Goal: Check status: Check status

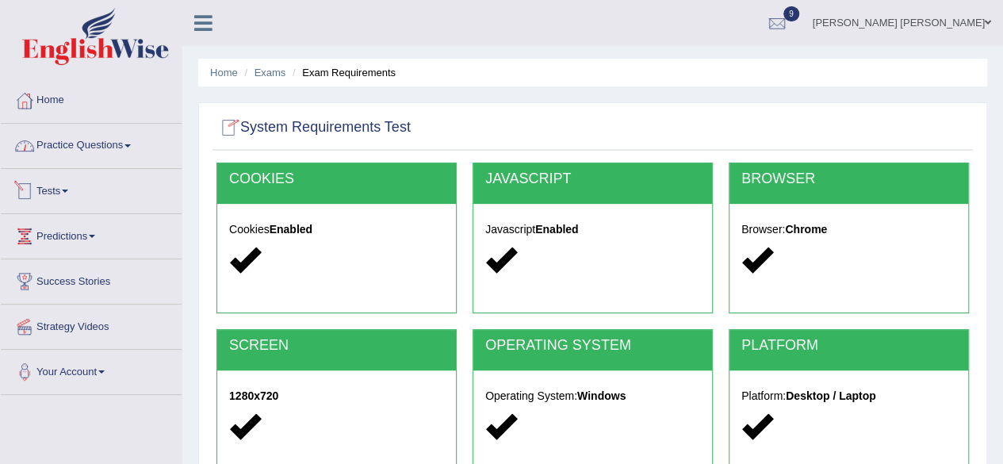
click at [71, 185] on link "Tests" at bounding box center [91, 189] width 181 height 40
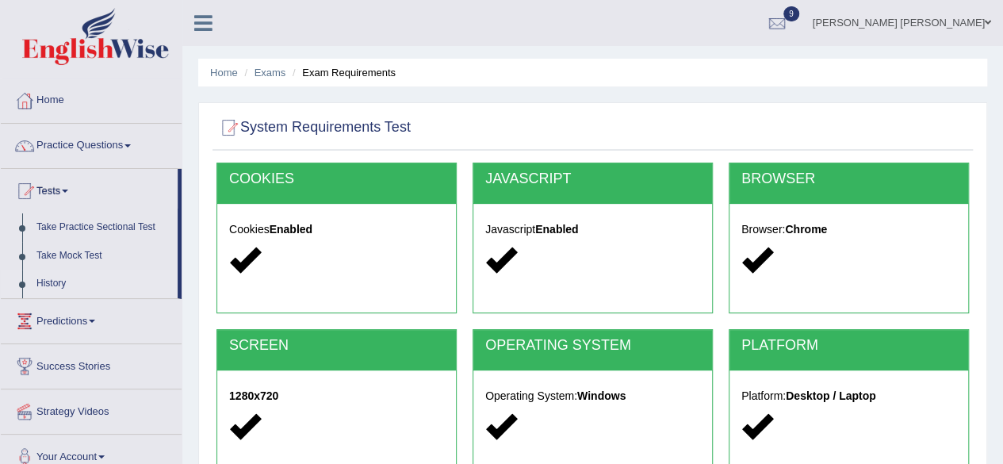
click at [59, 277] on link "History" at bounding box center [103, 284] width 148 height 29
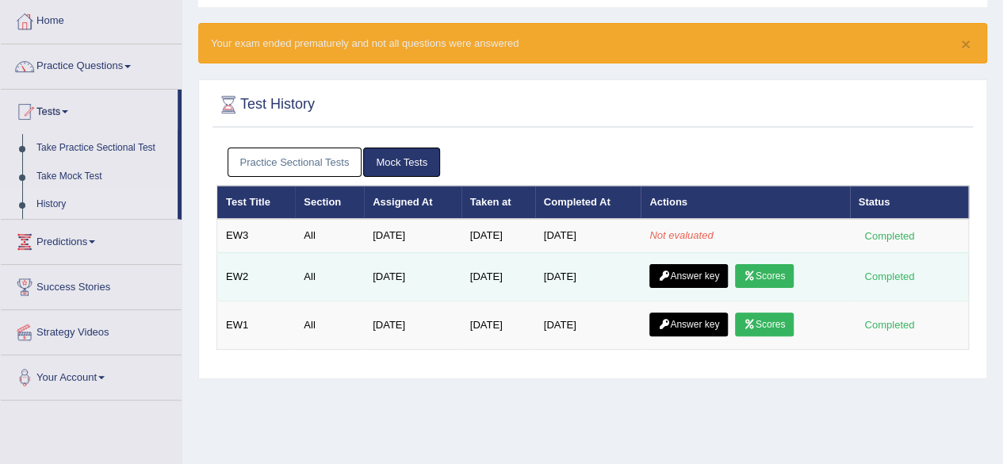
scroll to position [79, 0]
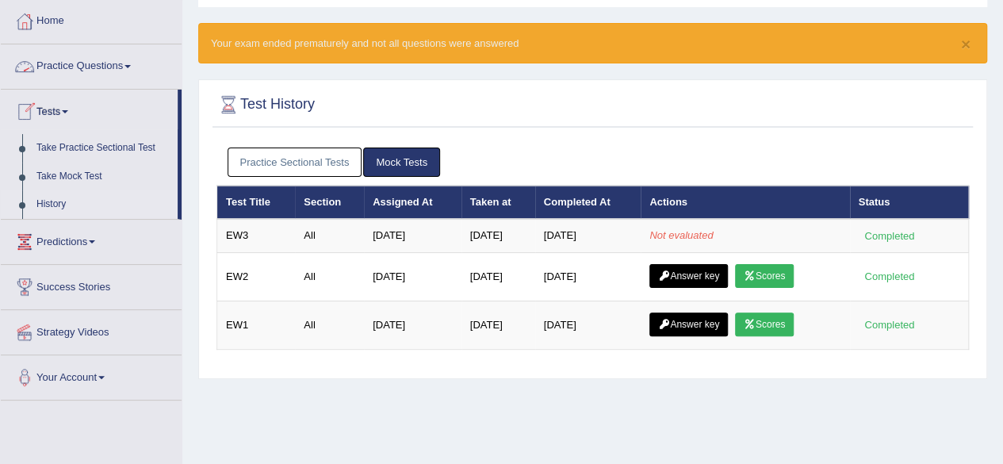
click at [121, 66] on link "Practice Questions" at bounding box center [91, 64] width 181 height 40
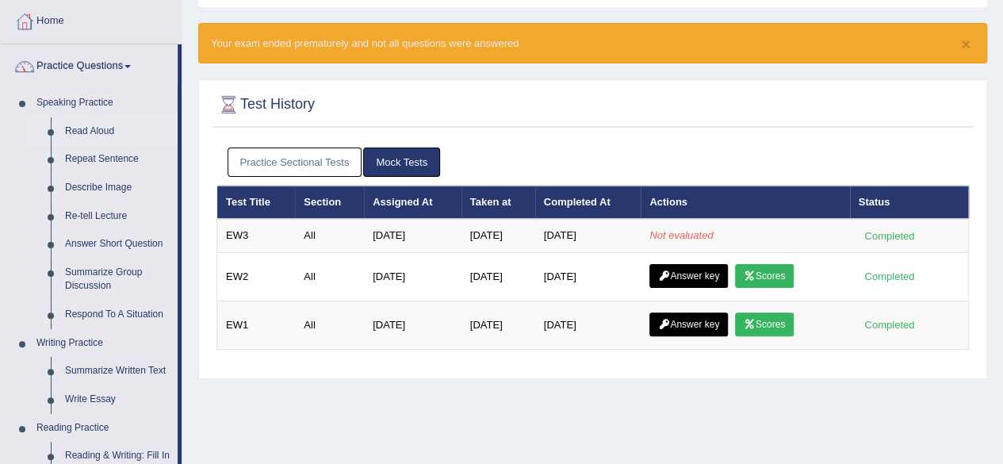
click at [93, 126] on link "Read Aloud" at bounding box center [118, 131] width 120 height 29
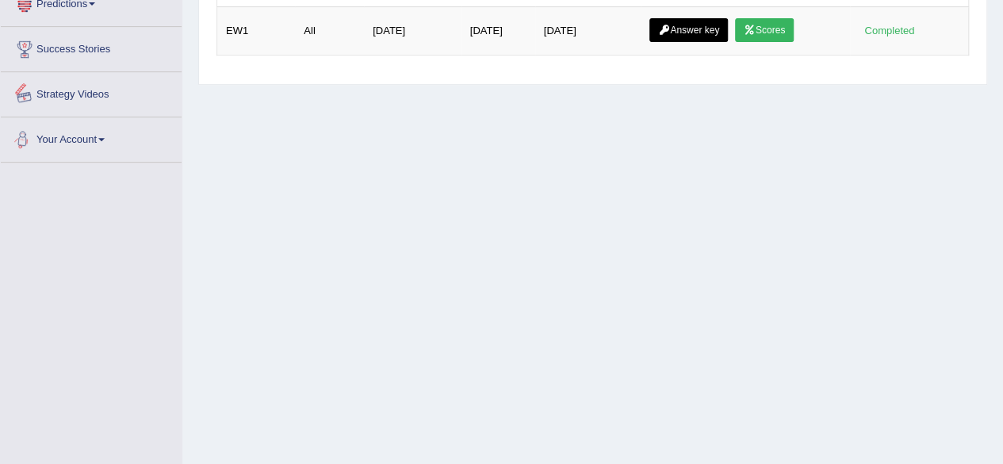
scroll to position [51, 0]
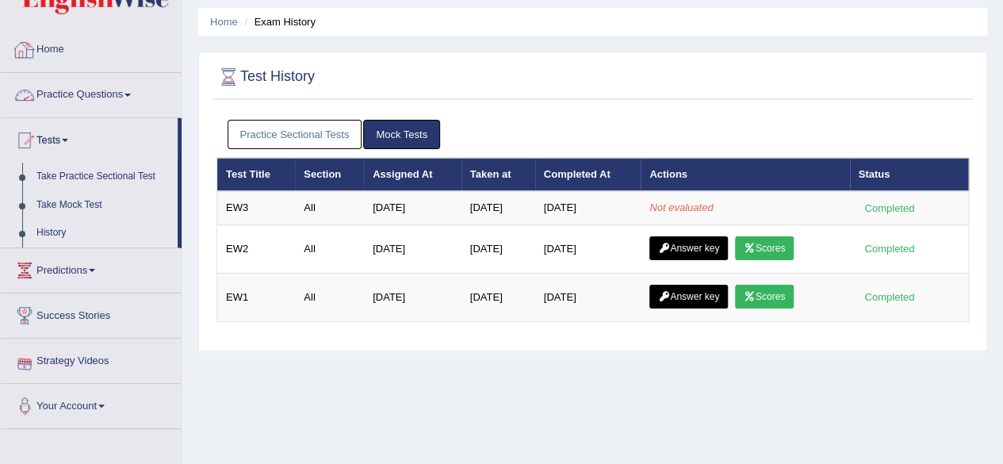
click at [49, 56] on link "Home" at bounding box center [91, 48] width 181 height 40
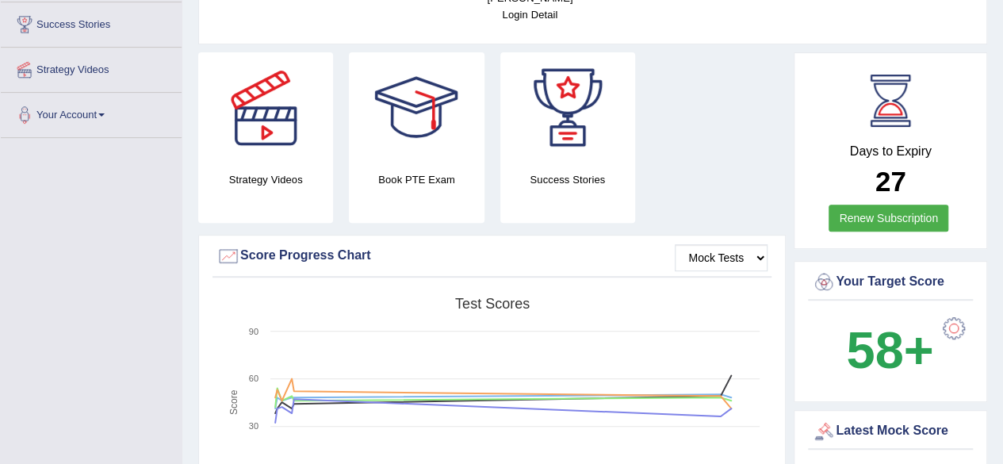
scroll to position [397, 0]
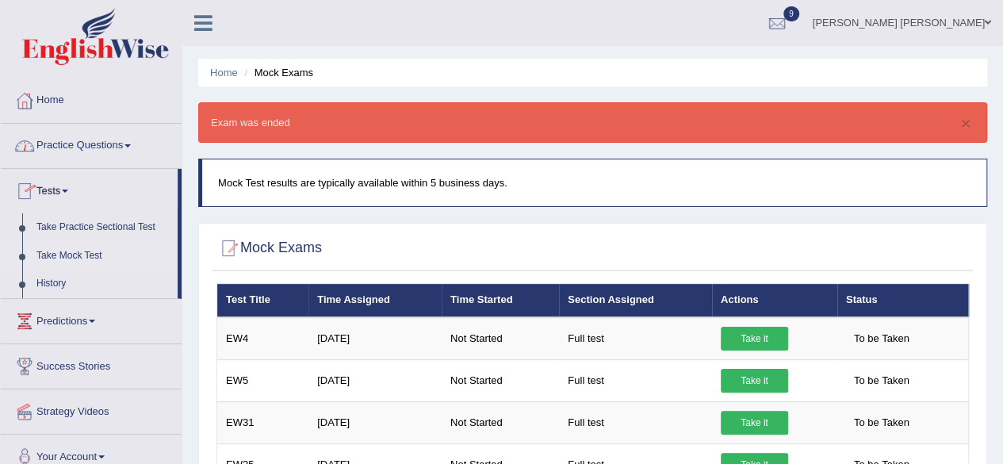
click at [128, 146] on link "Practice Questions" at bounding box center [91, 144] width 181 height 40
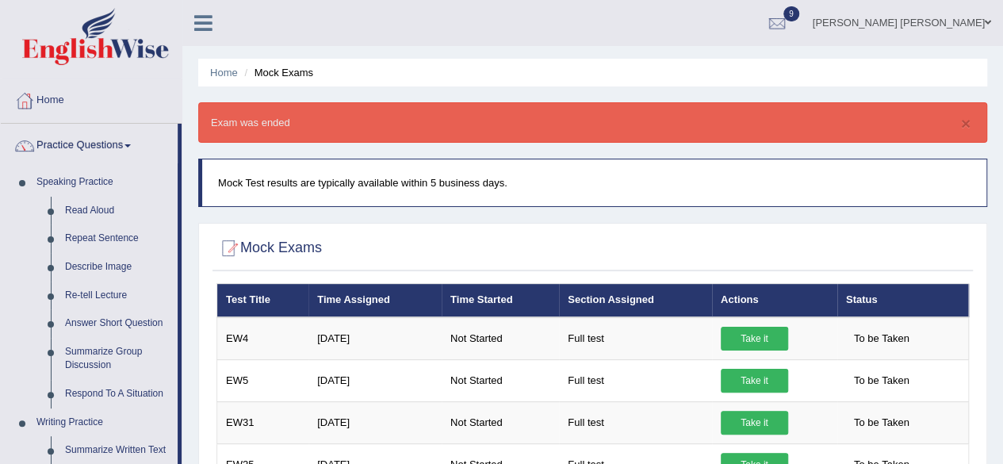
click at [131, 145] on span at bounding box center [128, 145] width 6 height 3
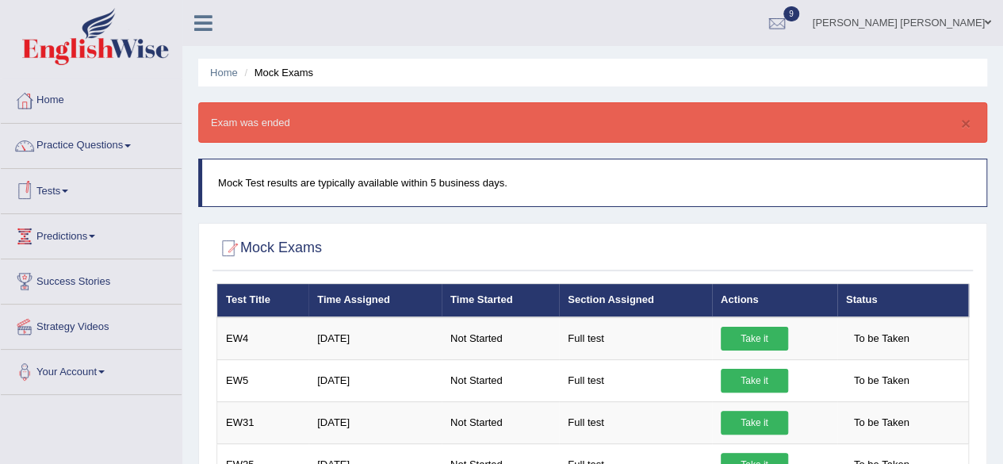
click at [68, 190] on span at bounding box center [65, 191] width 6 height 3
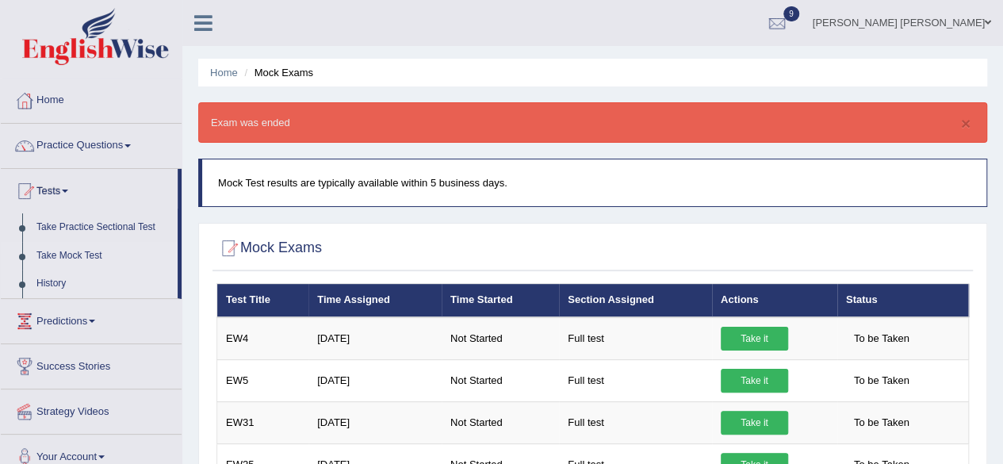
click at [57, 277] on link "History" at bounding box center [103, 284] width 148 height 29
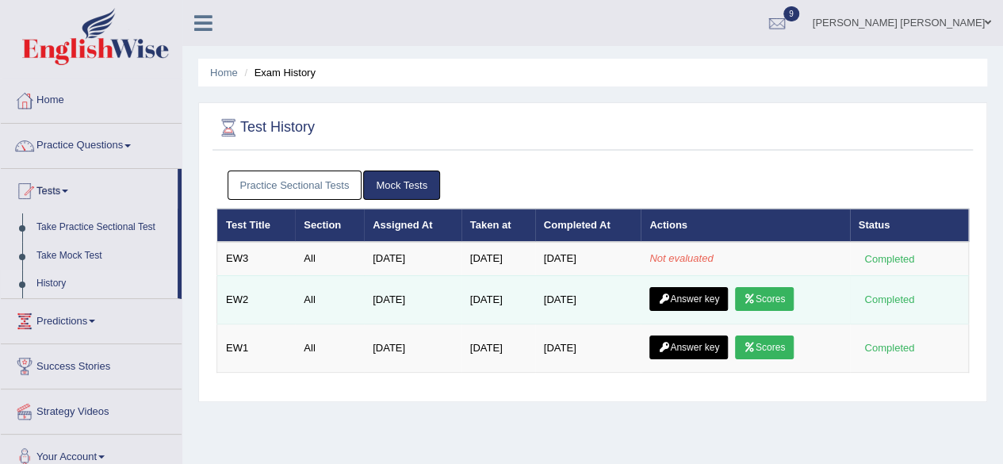
click at [693, 289] on link "Answer key" at bounding box center [688, 299] width 79 height 24
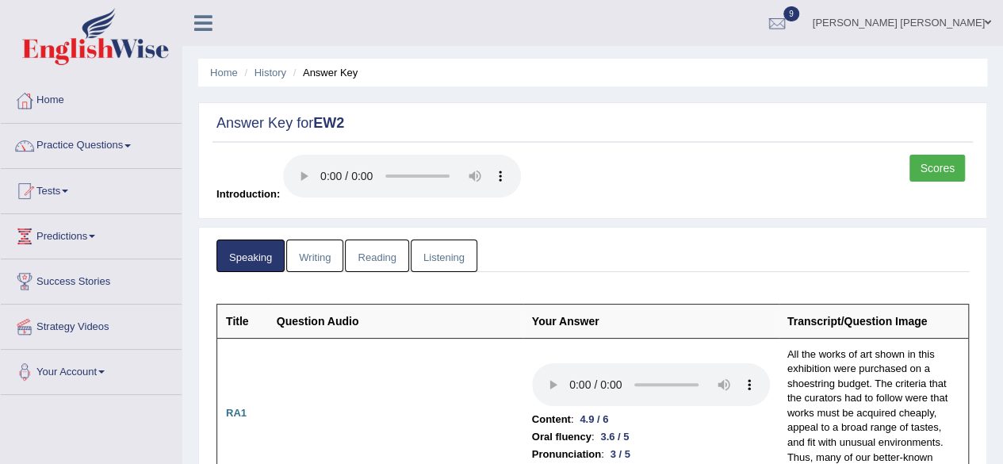
click at [436, 261] on link "Listening" at bounding box center [444, 255] width 67 height 33
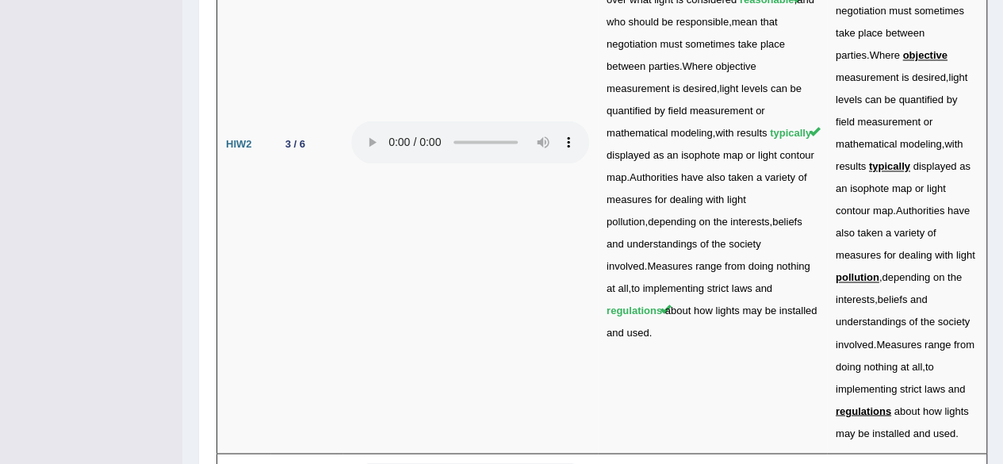
scroll to position [3938, 0]
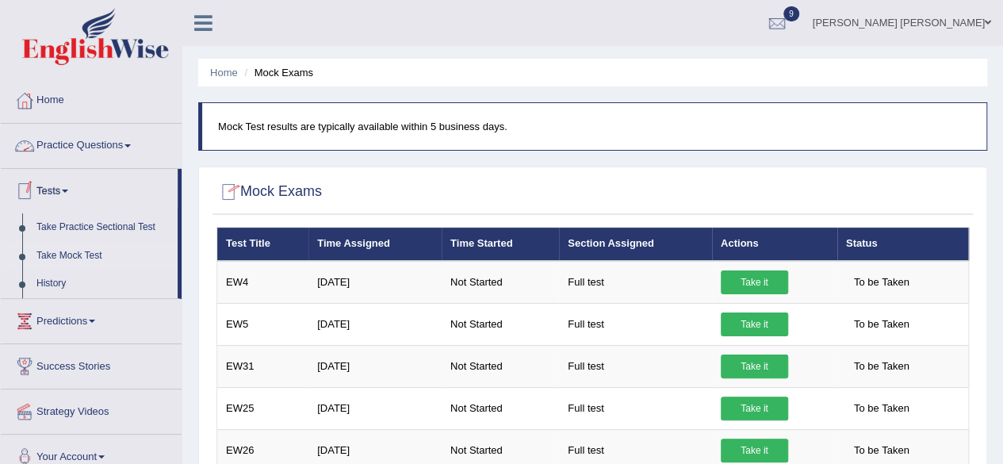
click at [128, 137] on link "Practice Questions" at bounding box center [91, 144] width 181 height 40
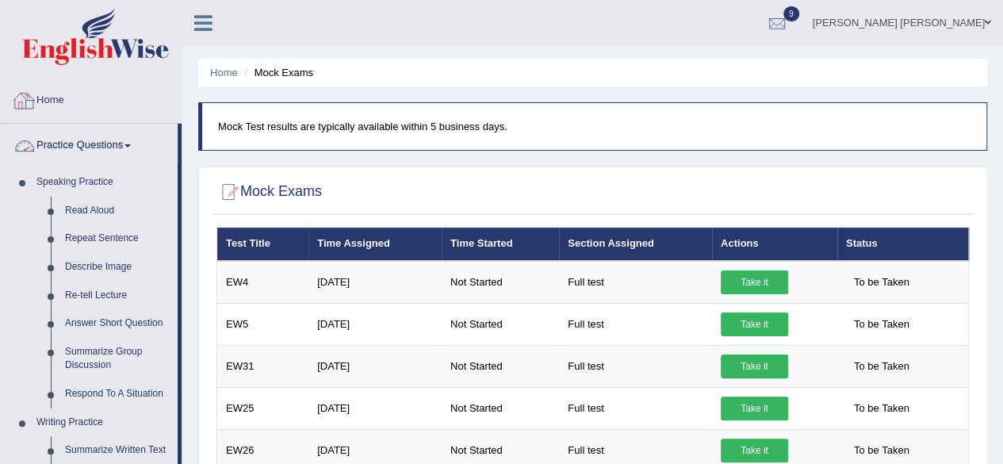
click at [59, 107] on link "Home" at bounding box center [91, 99] width 181 height 40
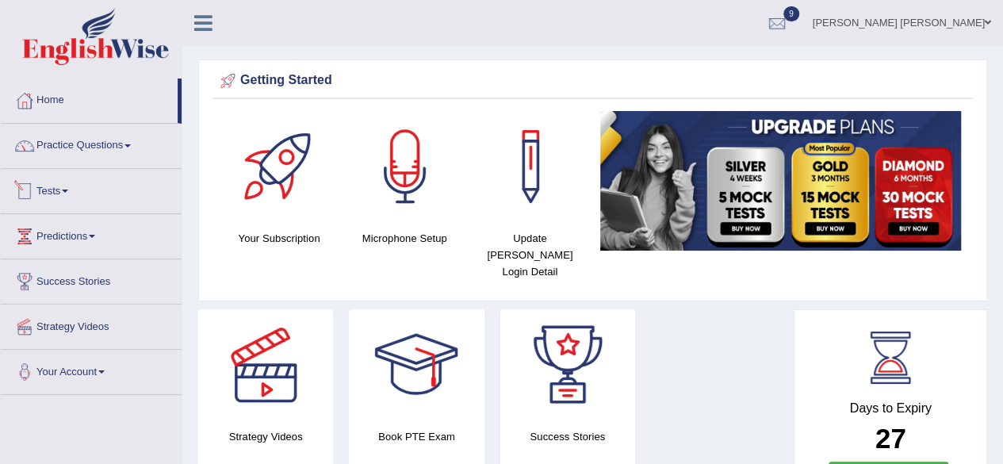
click at [68, 190] on span at bounding box center [65, 191] width 6 height 3
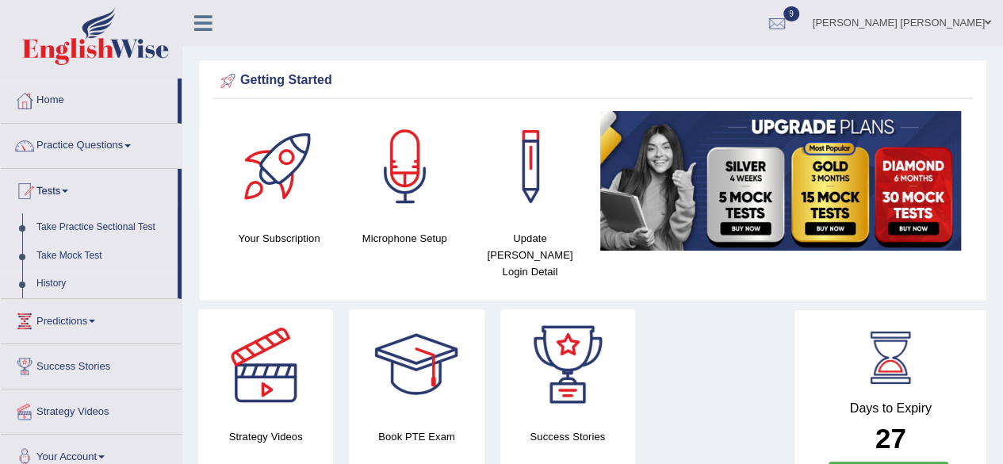
click at [56, 277] on link "History" at bounding box center [103, 284] width 148 height 29
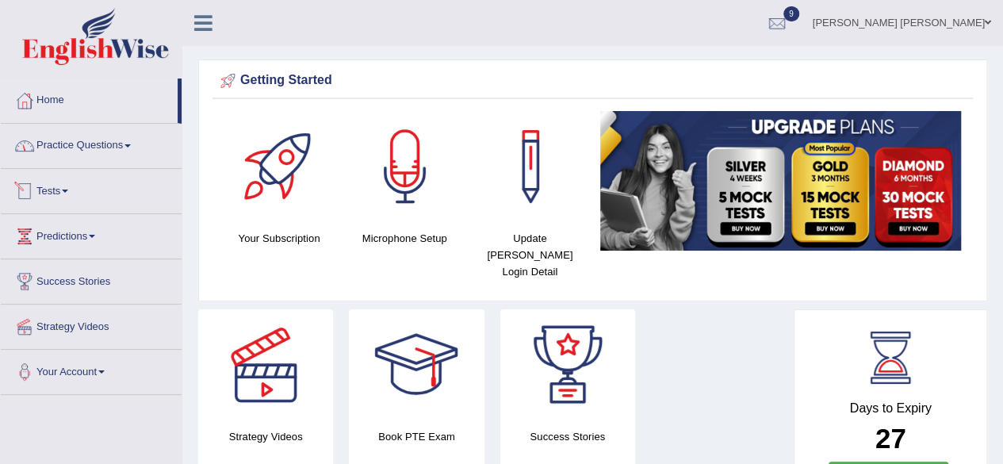
click at [68, 190] on span at bounding box center [65, 191] width 6 height 3
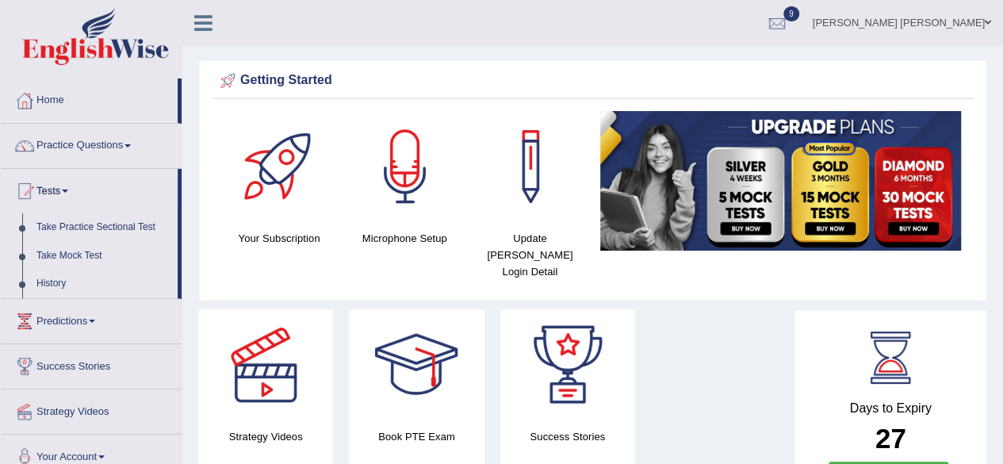
click at [56, 280] on link "History" at bounding box center [103, 284] width 148 height 29
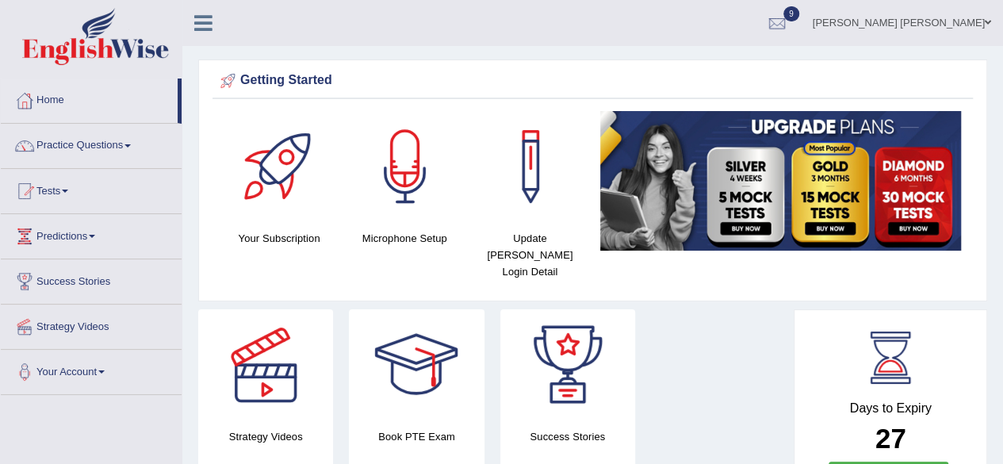
click at [74, 191] on link "Tests" at bounding box center [91, 189] width 181 height 40
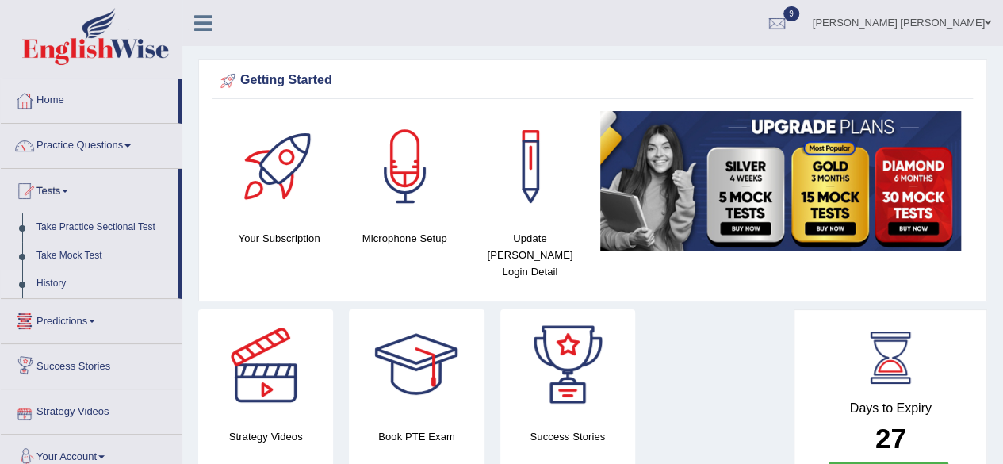
click at [53, 278] on link "History" at bounding box center [103, 284] width 148 height 29
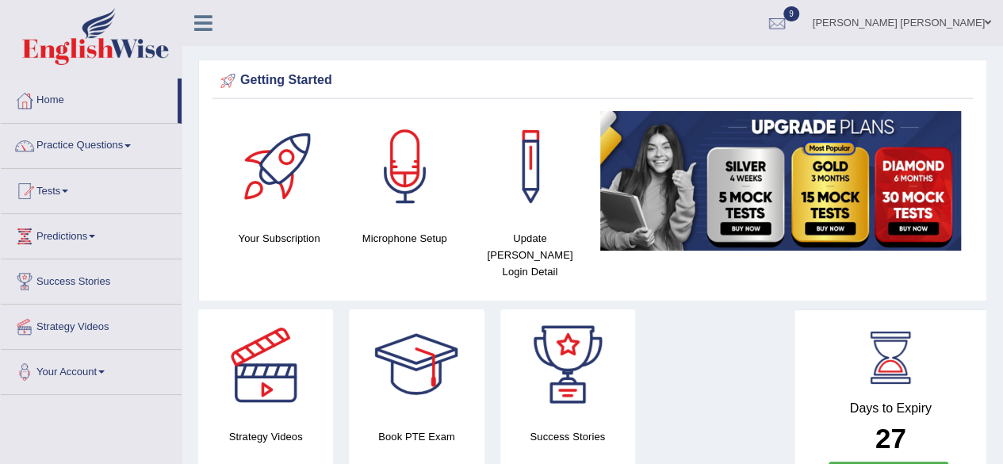
click at [119, 147] on link "Practice Questions" at bounding box center [91, 144] width 181 height 40
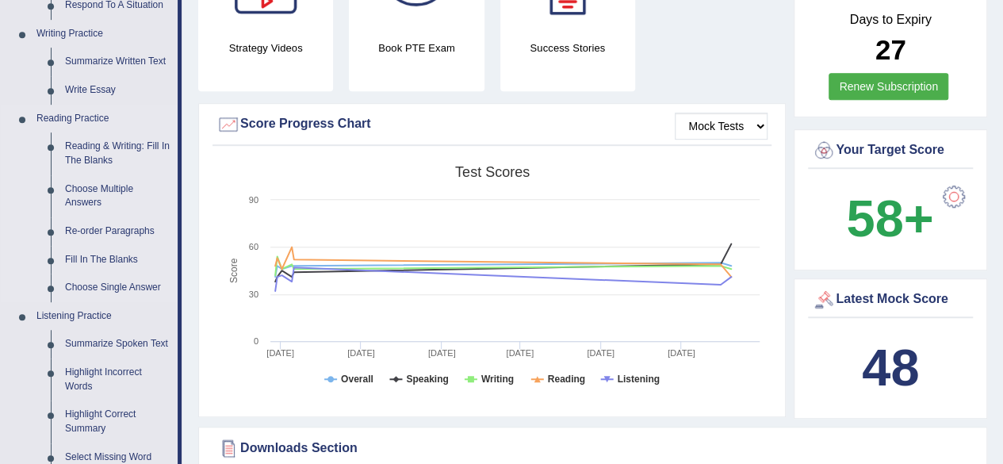
scroll to position [317, 0]
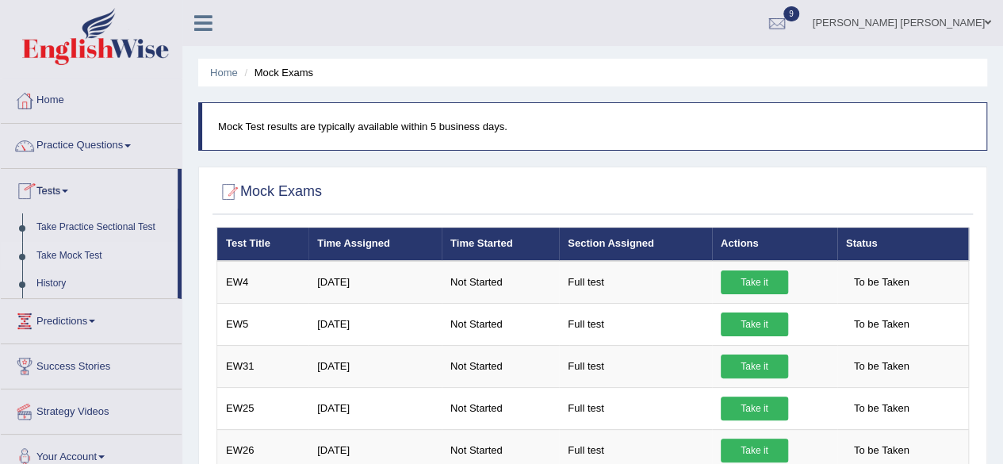
click at [130, 140] on link "Practice Questions" at bounding box center [91, 144] width 181 height 40
click at [46, 98] on link "Home" at bounding box center [91, 99] width 181 height 40
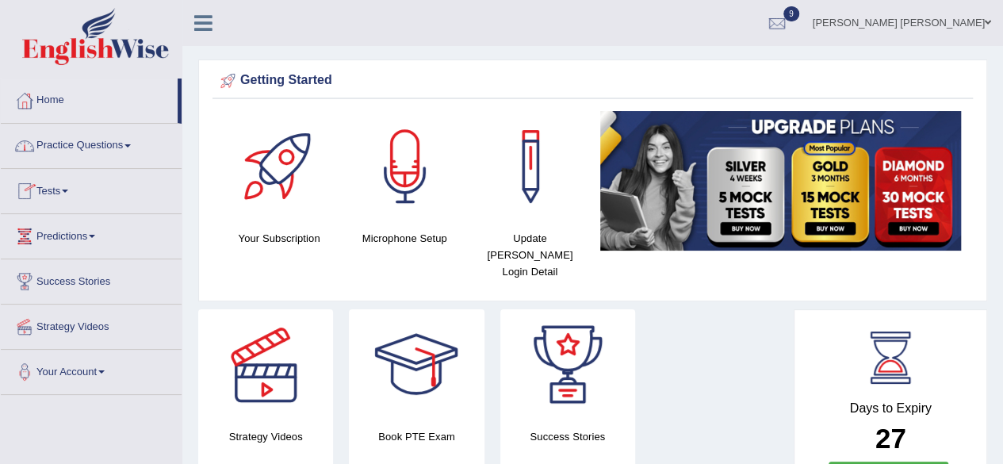
click at [131, 142] on link "Practice Questions" at bounding box center [91, 144] width 181 height 40
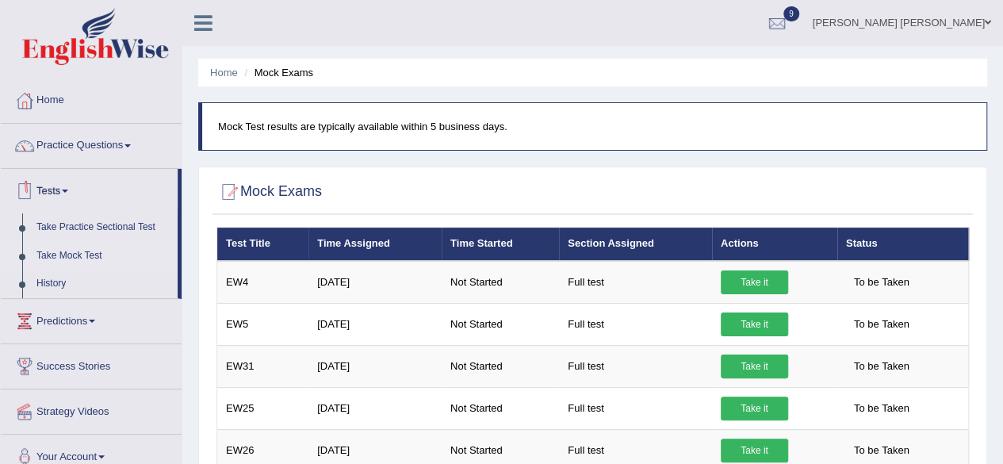
click at [71, 188] on link "Tests" at bounding box center [89, 189] width 177 height 40
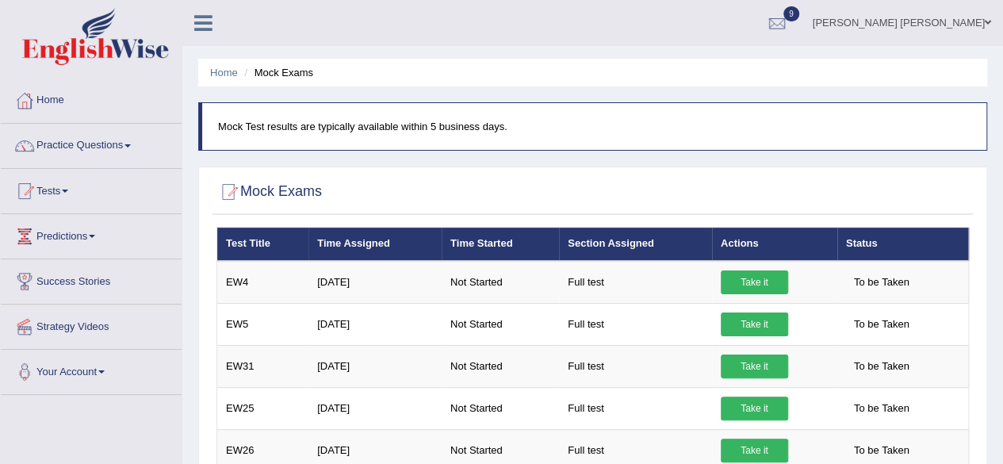
click at [70, 188] on link "Tests" at bounding box center [91, 189] width 181 height 40
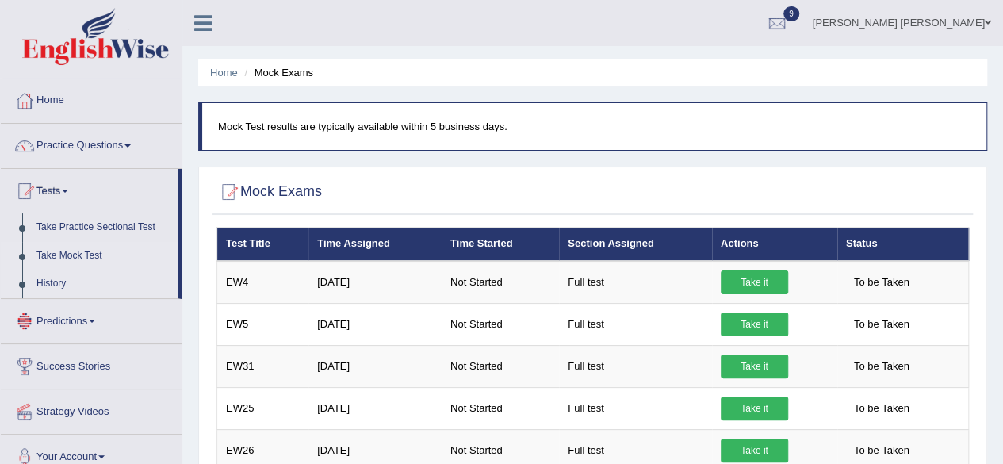
click at [49, 276] on link "History" at bounding box center [103, 284] width 148 height 29
click at [65, 189] on link "Tests" at bounding box center [89, 189] width 177 height 40
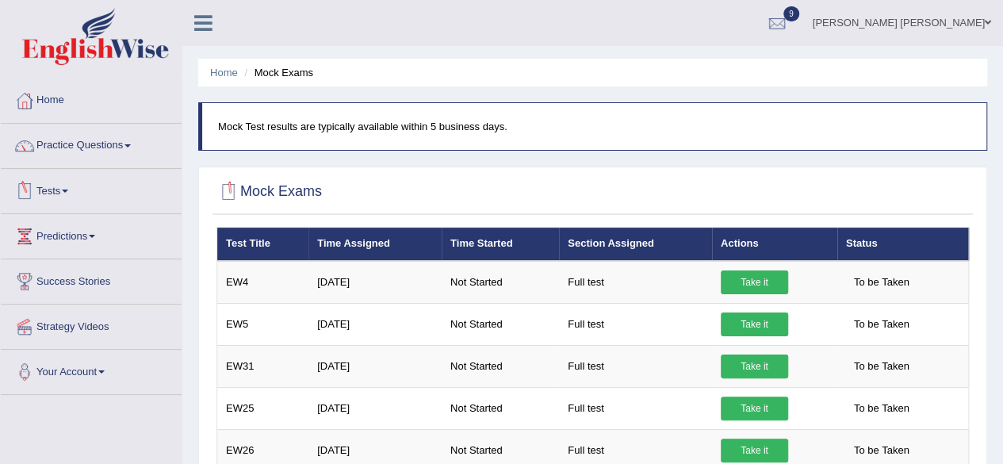
click at [75, 190] on link "Tests" at bounding box center [91, 189] width 181 height 40
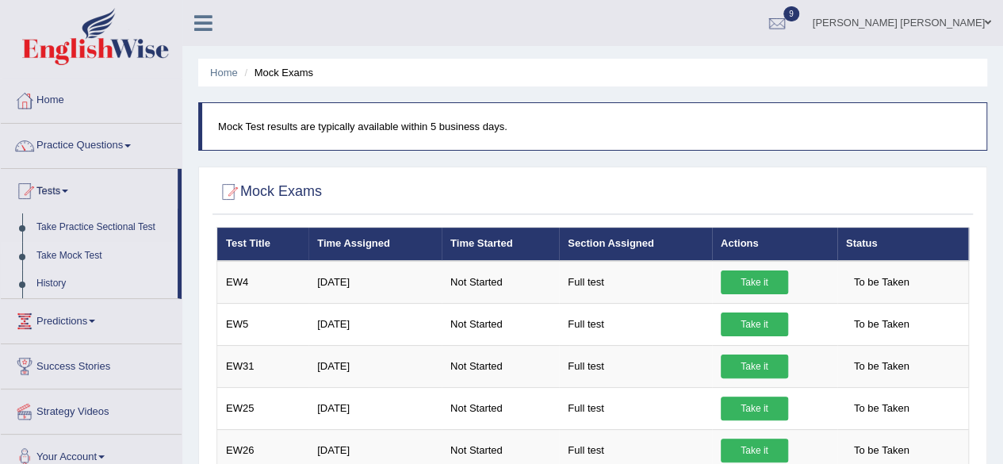
click at [53, 282] on link "History" at bounding box center [103, 284] width 148 height 29
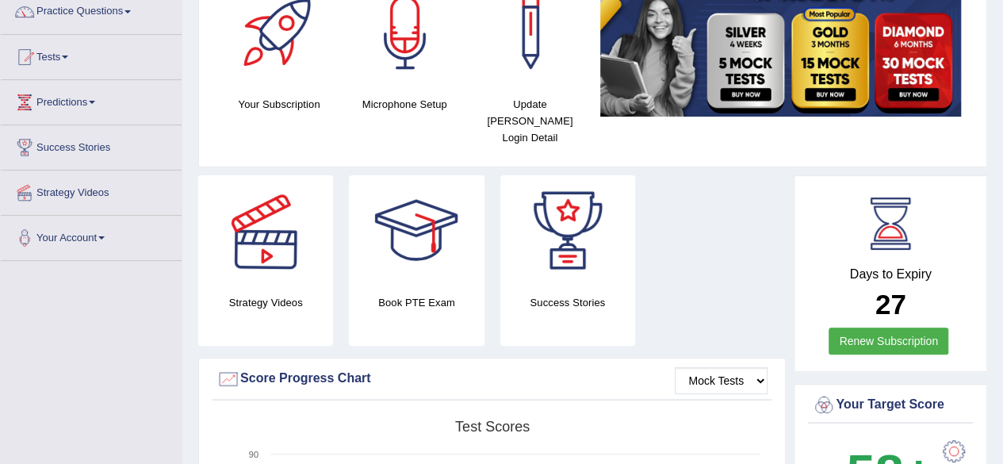
scroll to position [79, 0]
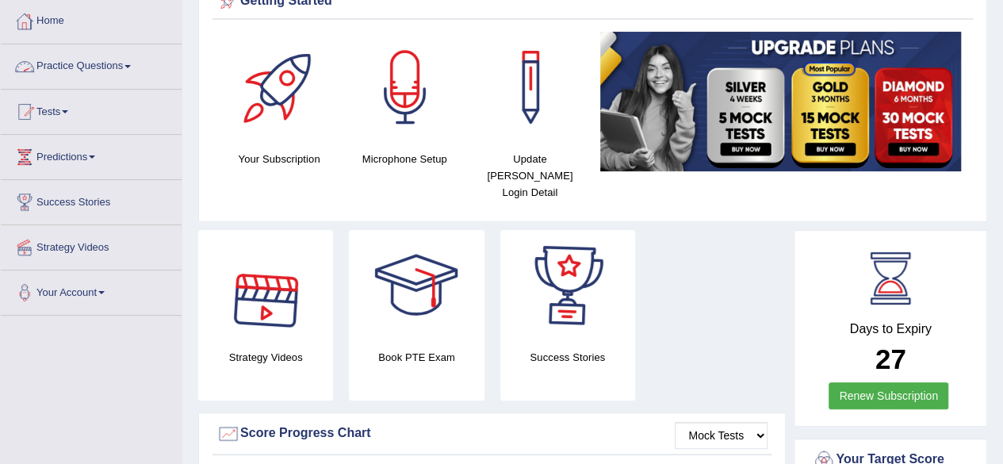
click at [56, 13] on link "Home" at bounding box center [91, 19] width 181 height 40
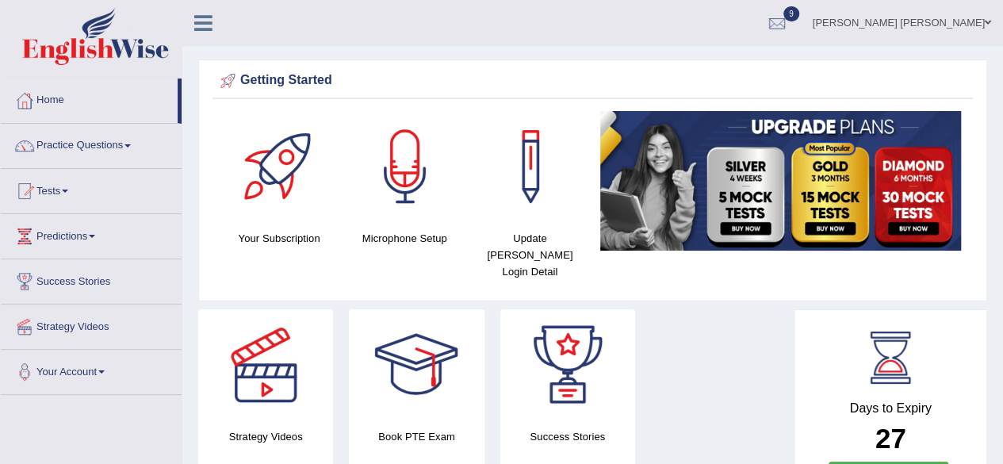
click at [75, 190] on link "Tests" at bounding box center [91, 189] width 181 height 40
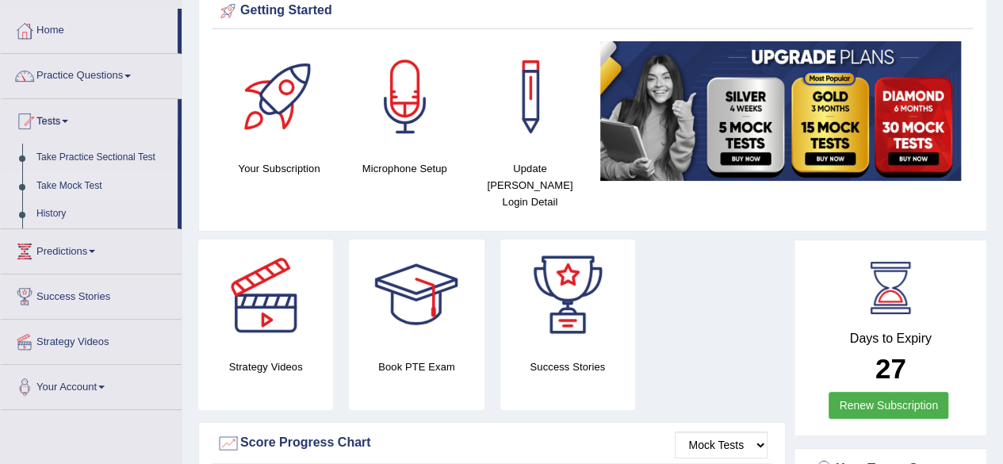
scroll to position [238, 0]
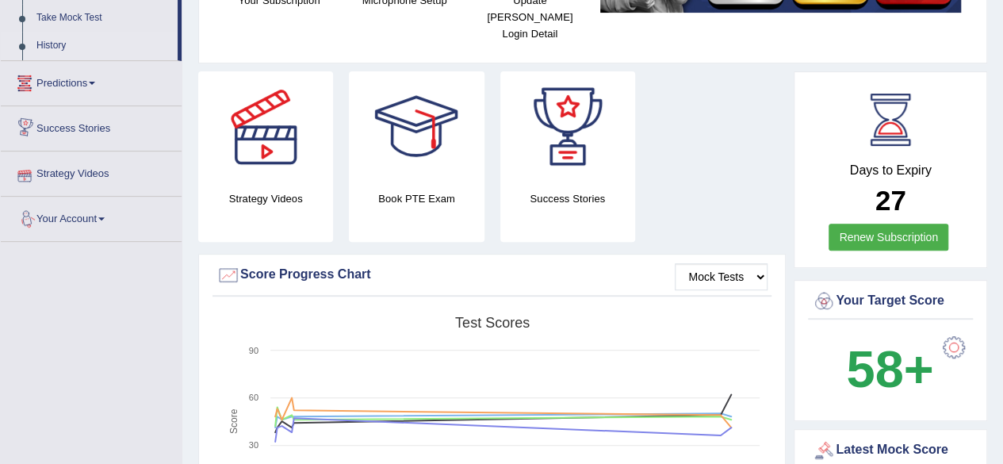
click at [53, 37] on link "History" at bounding box center [103, 46] width 148 height 29
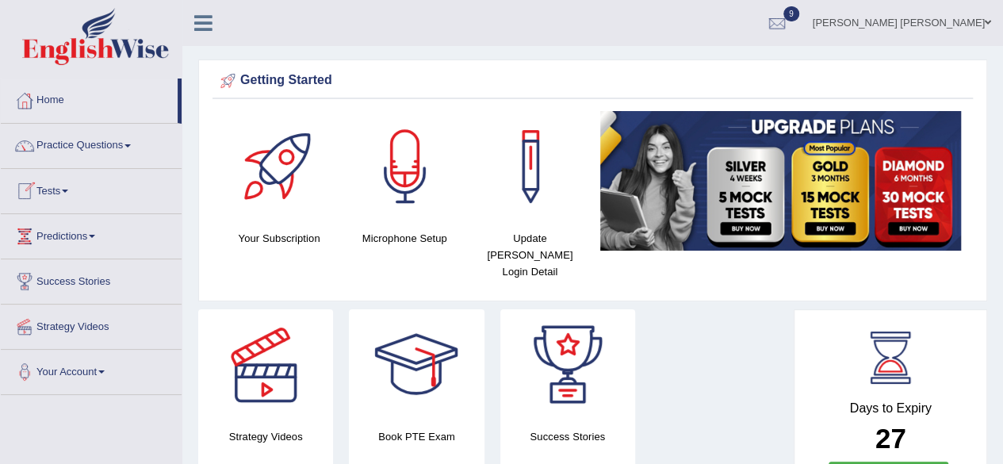
click at [70, 184] on link "Tests" at bounding box center [91, 189] width 181 height 40
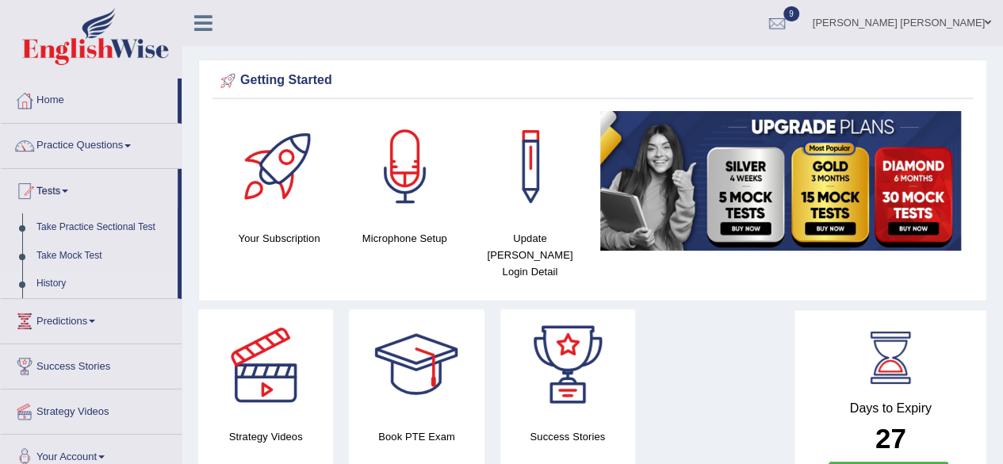
click at [59, 276] on link "History" at bounding box center [103, 284] width 148 height 29
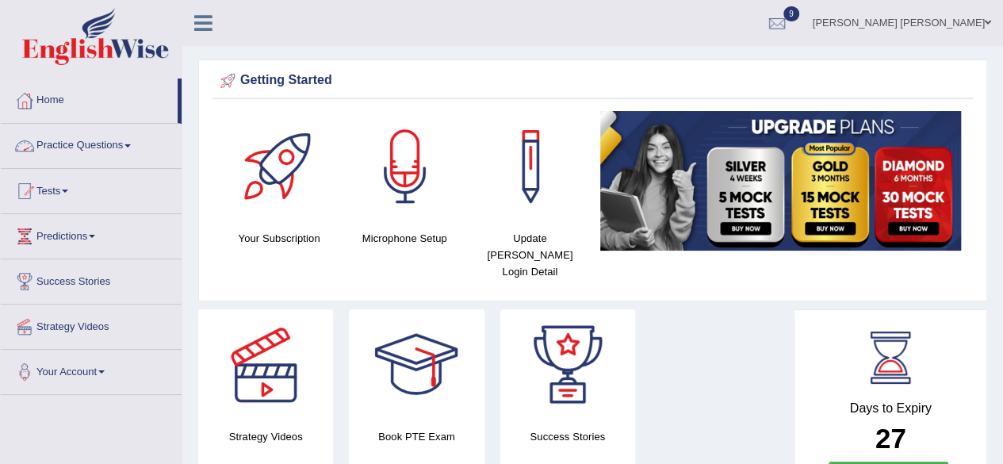
click at [72, 186] on link "Tests" at bounding box center [91, 189] width 181 height 40
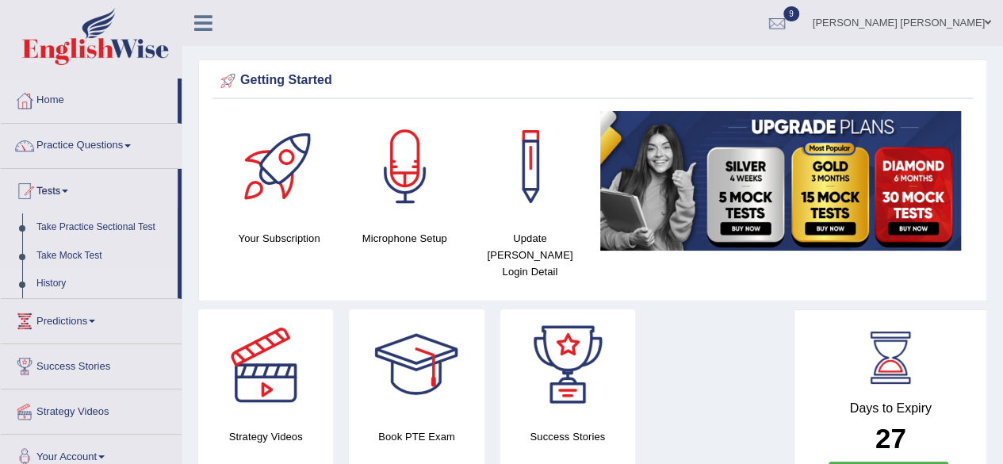
click at [51, 283] on link "History" at bounding box center [103, 284] width 148 height 29
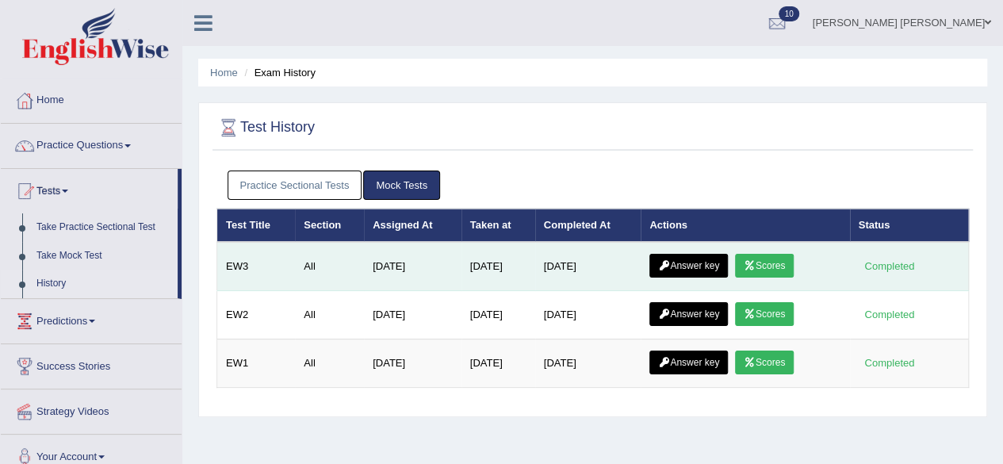
click at [766, 262] on link "Scores" at bounding box center [764, 266] width 59 height 24
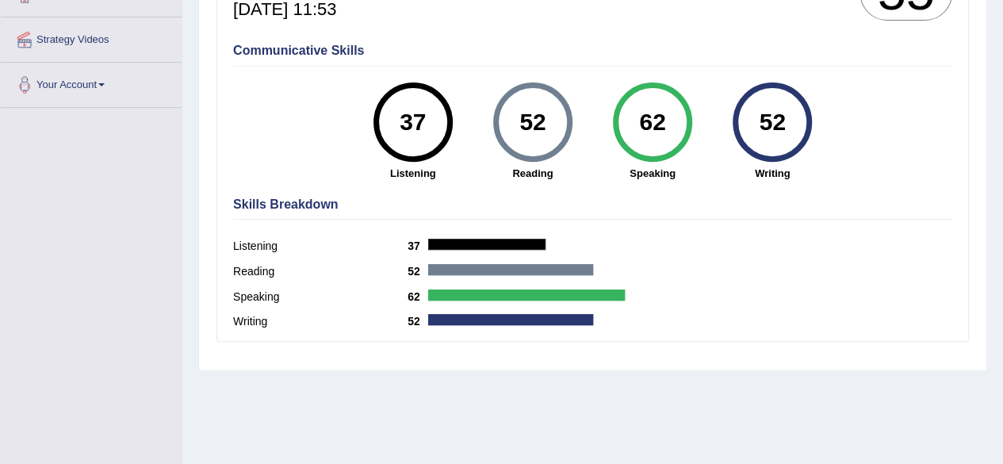
scroll to position [317, 0]
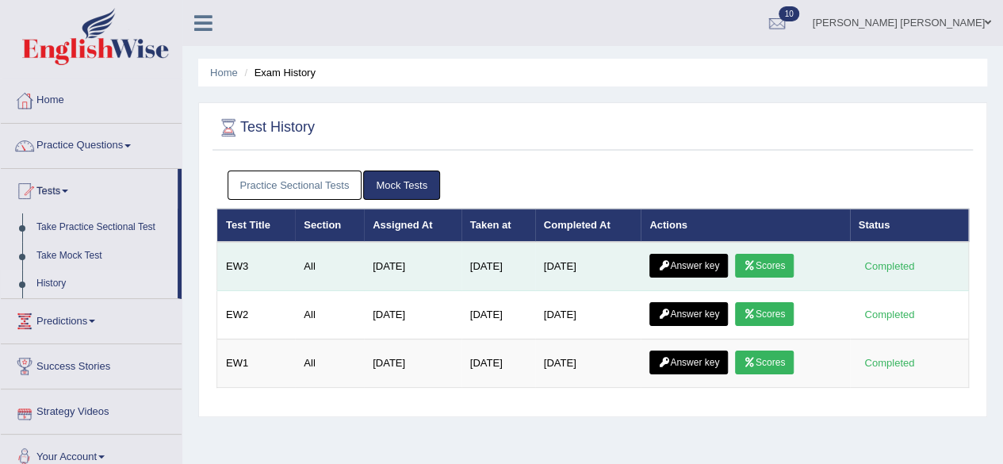
click at [694, 264] on link "Answer key" at bounding box center [688, 266] width 79 height 24
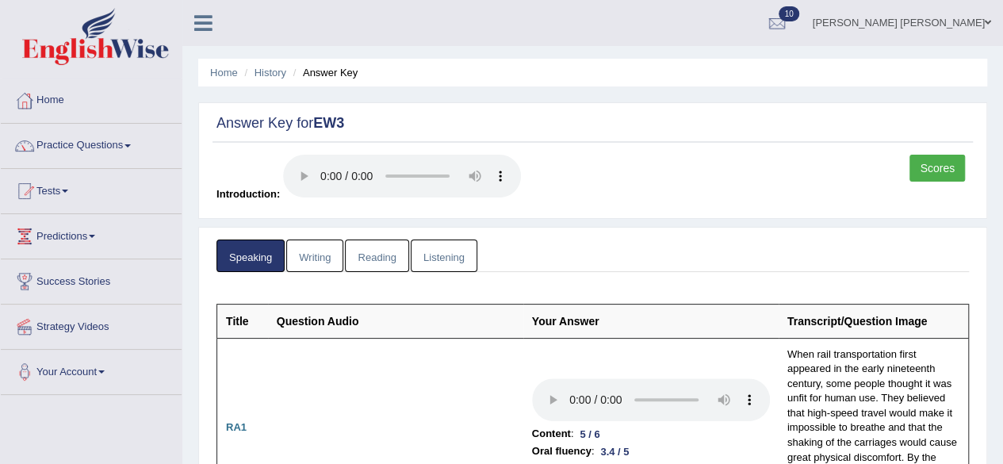
click at [445, 253] on link "Listening" at bounding box center [444, 255] width 67 height 33
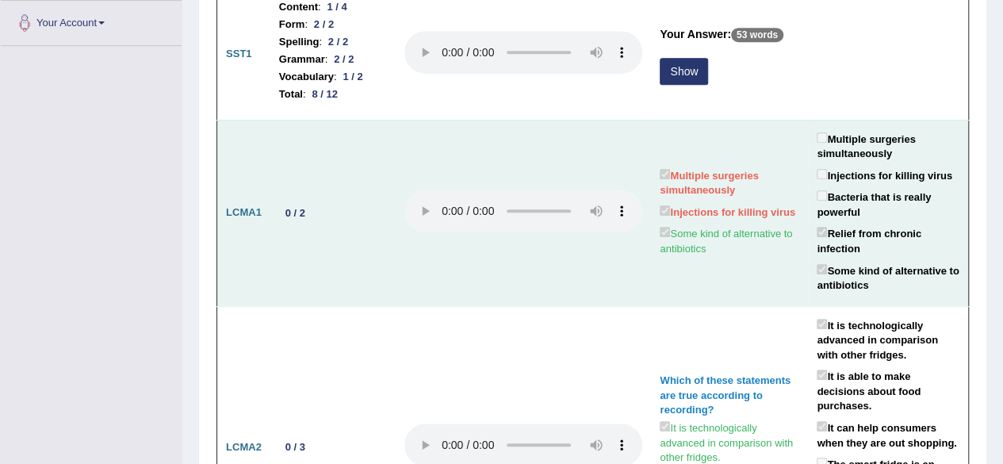
scroll to position [111, 0]
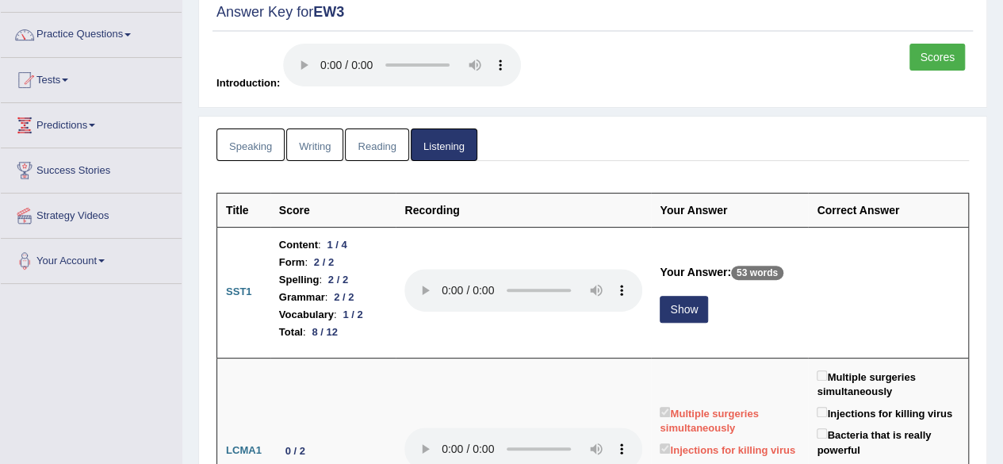
click at [317, 144] on link "Writing" at bounding box center [314, 144] width 57 height 33
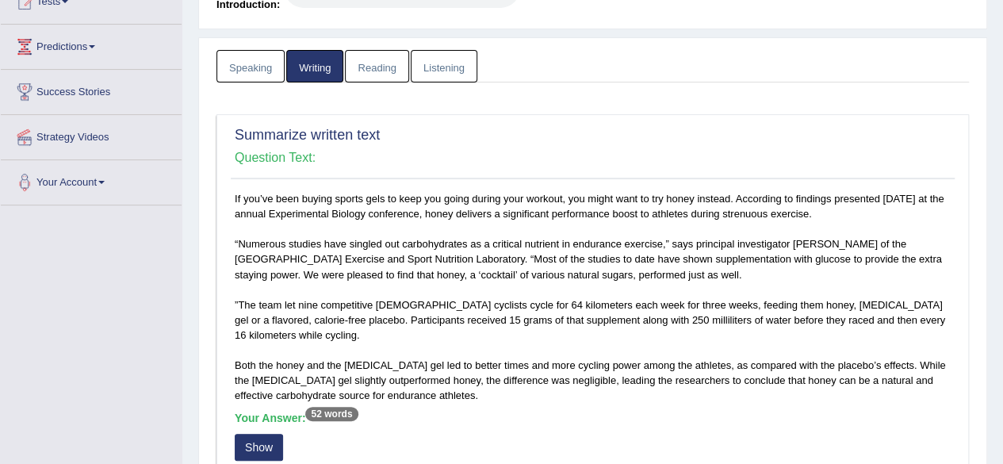
scroll to position [119, 0]
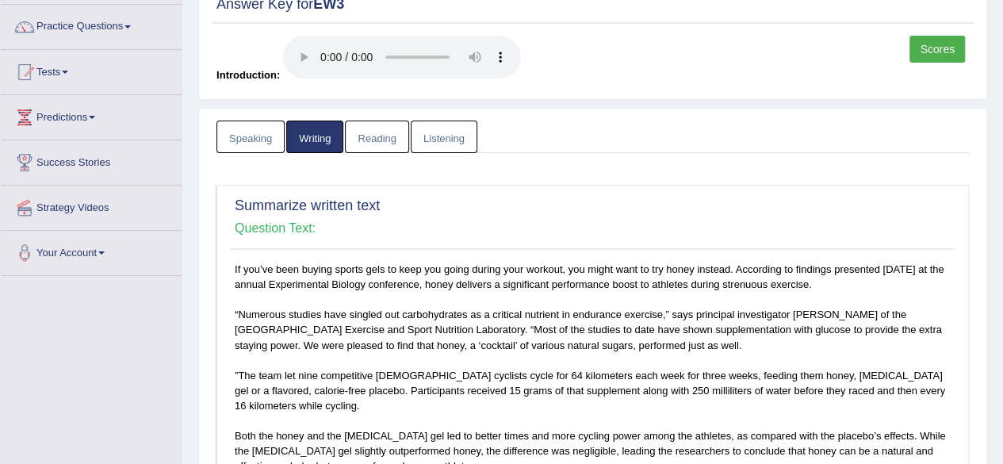
click at [374, 140] on link "Reading" at bounding box center [376, 137] width 63 height 33
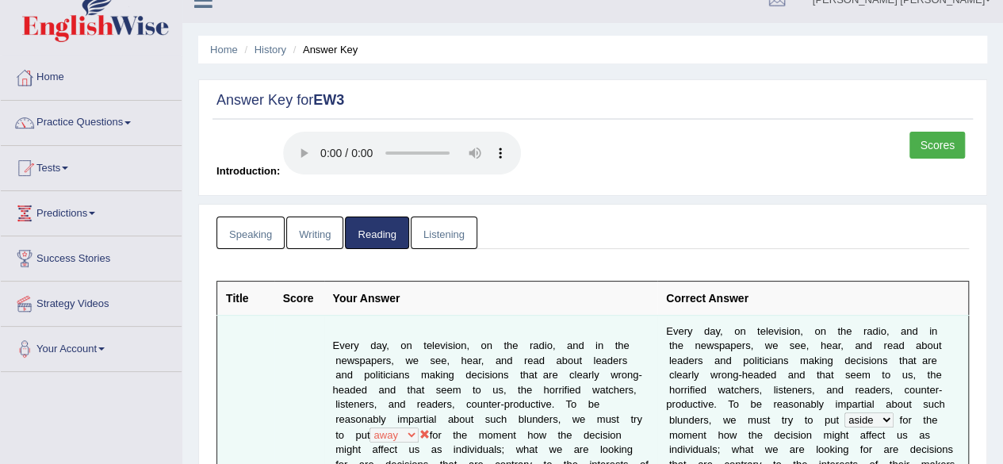
scroll to position [0, 0]
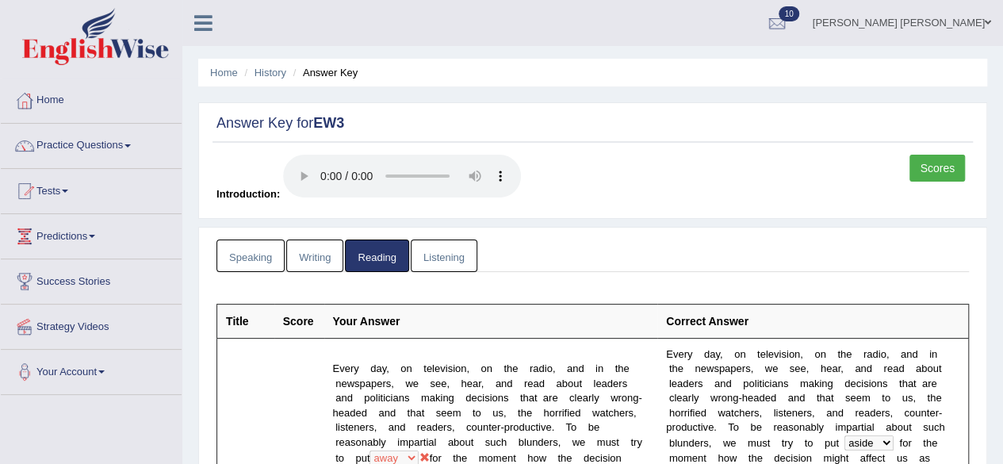
click at [258, 256] on link "Speaking" at bounding box center [250, 255] width 68 height 33
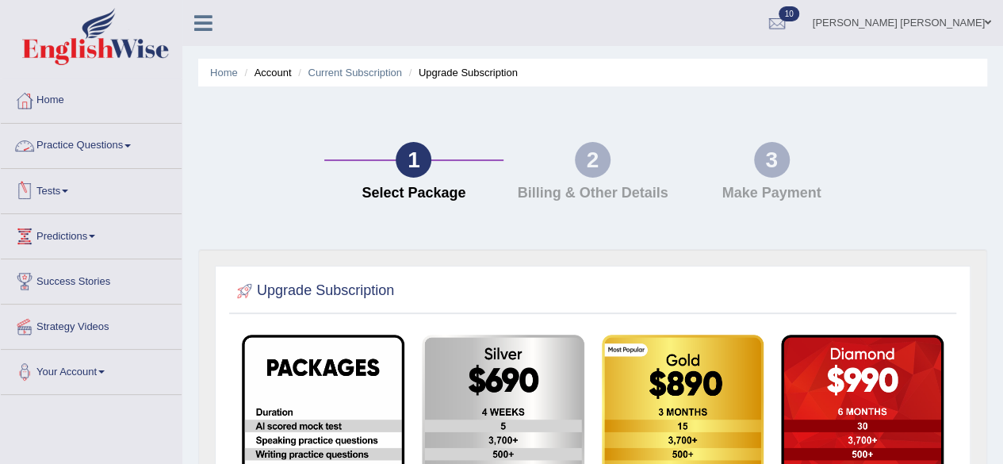
click at [130, 144] on link "Practice Questions" at bounding box center [91, 144] width 181 height 40
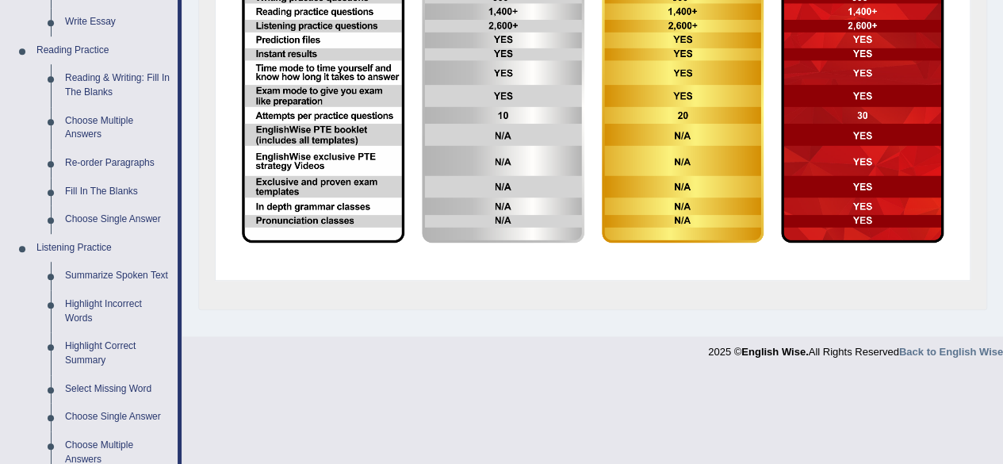
scroll to position [555, 0]
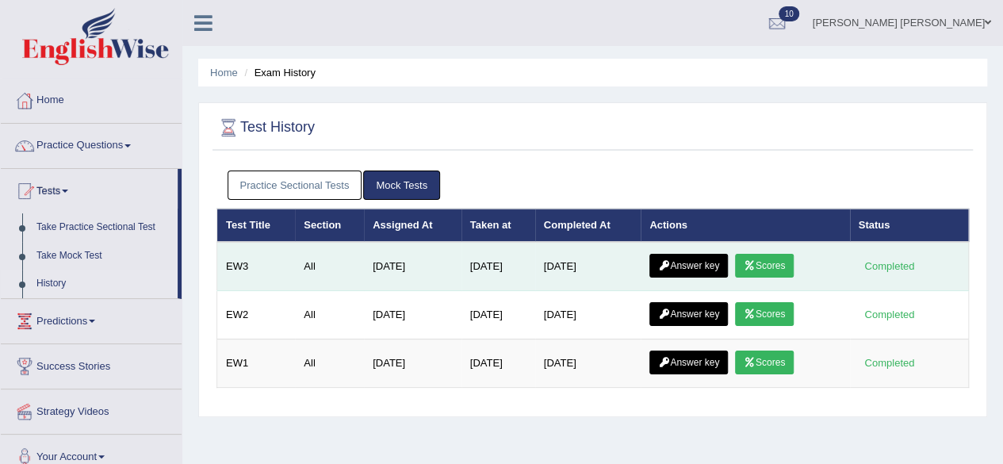
click at [773, 266] on link "Scores" at bounding box center [764, 266] width 59 height 24
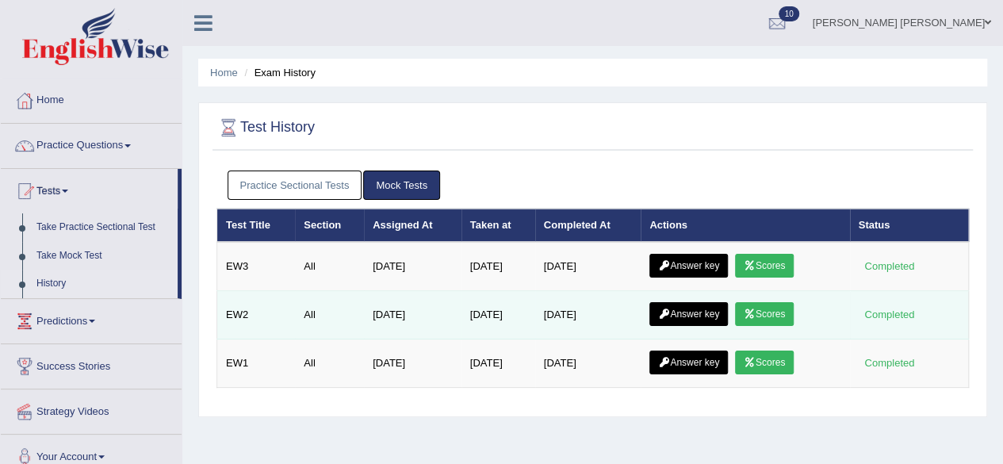
click at [768, 310] on link "Scores" at bounding box center [764, 314] width 59 height 24
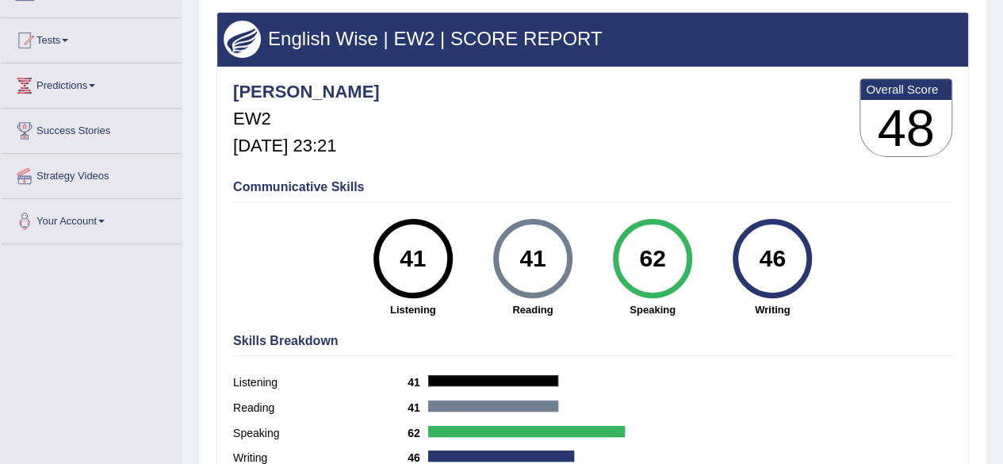
scroll to position [159, 0]
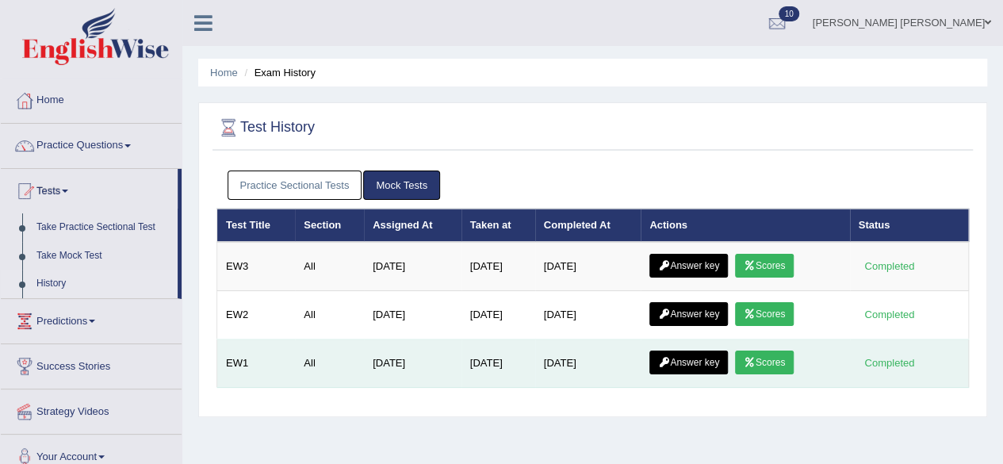
click at [779, 353] on link "Scores" at bounding box center [764, 363] width 59 height 24
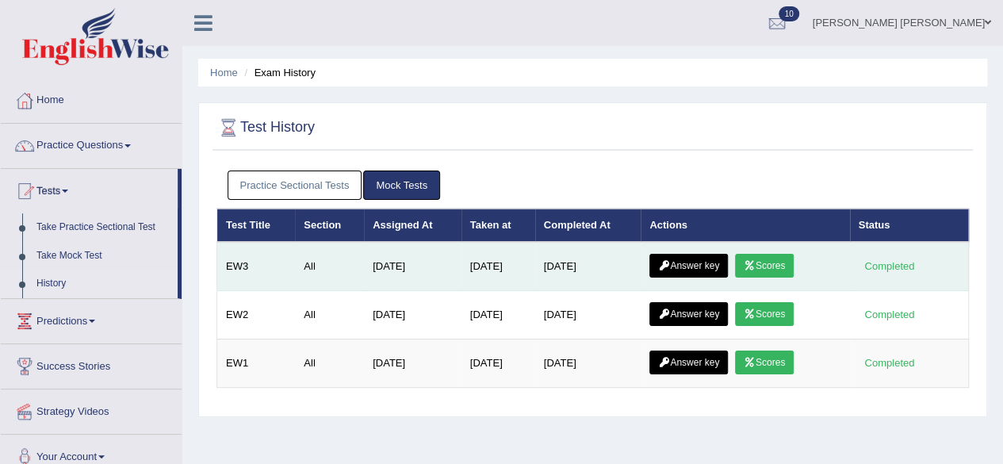
click at [780, 265] on link "Scores" at bounding box center [764, 266] width 59 height 24
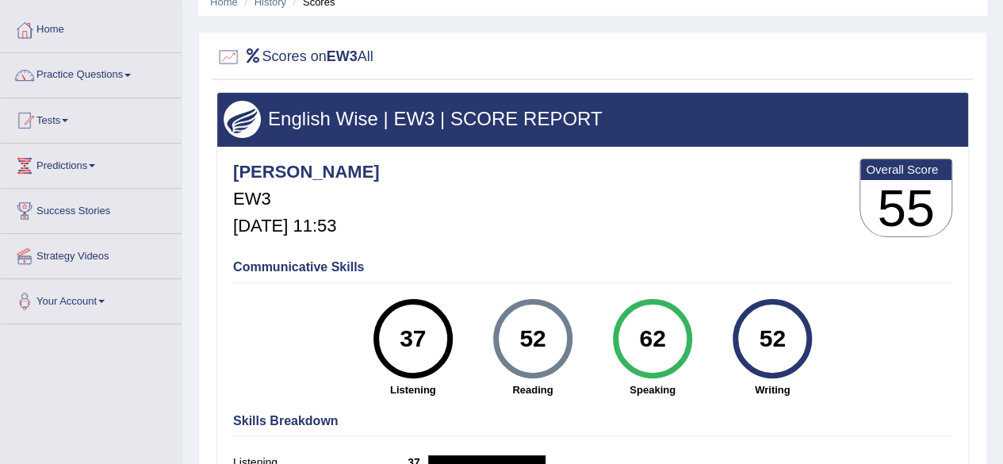
scroll to position [159, 0]
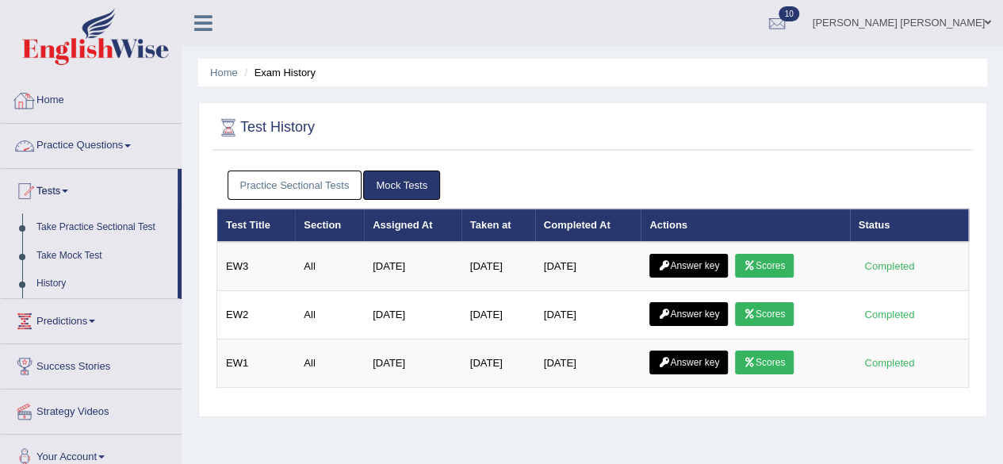
click at [56, 98] on link "Home" at bounding box center [91, 99] width 181 height 40
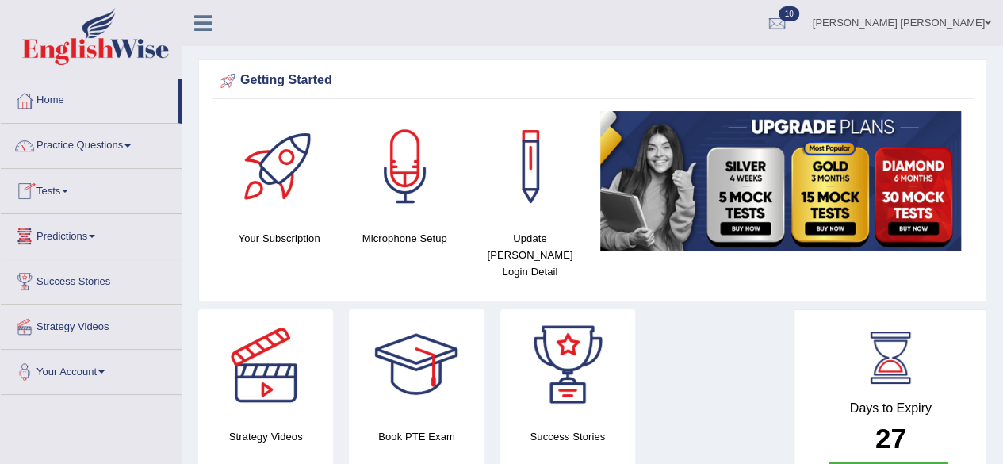
click at [72, 186] on link "Tests" at bounding box center [91, 189] width 181 height 40
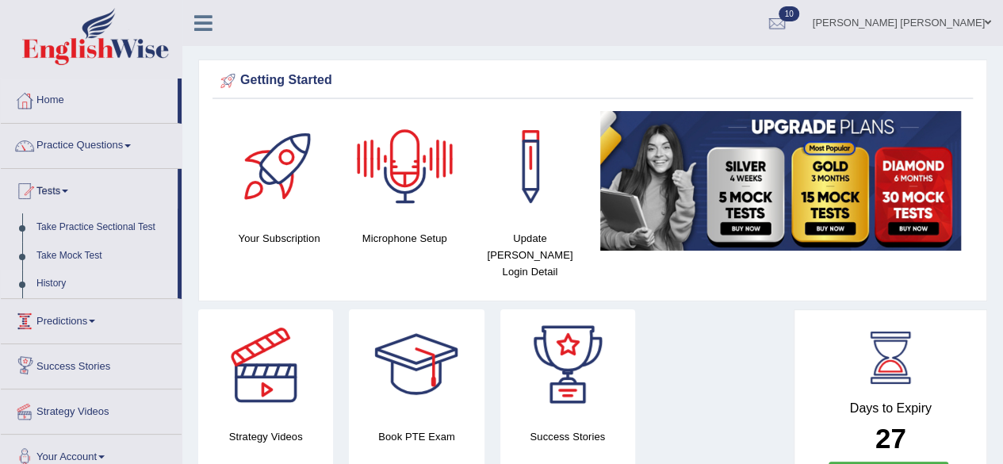
click at [48, 282] on link "History" at bounding box center [103, 284] width 148 height 29
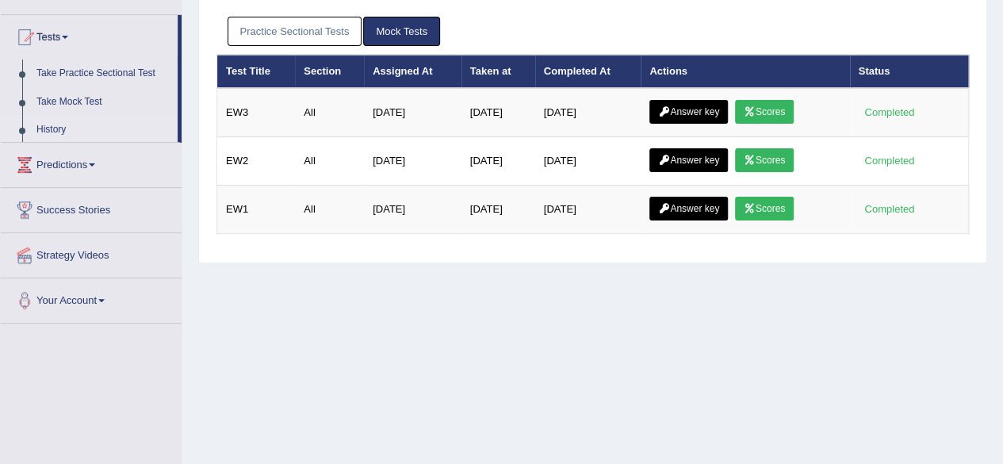
scroll to position [159, 0]
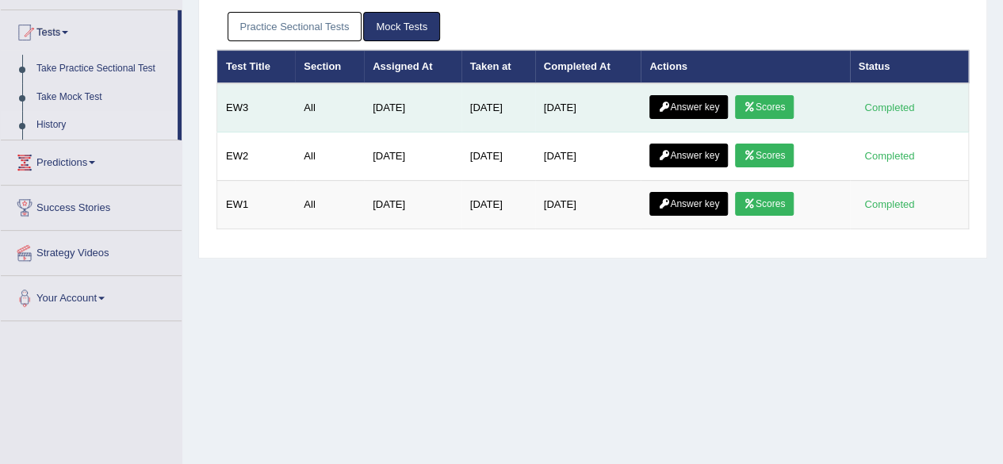
click at [768, 102] on link "Scores" at bounding box center [764, 107] width 59 height 24
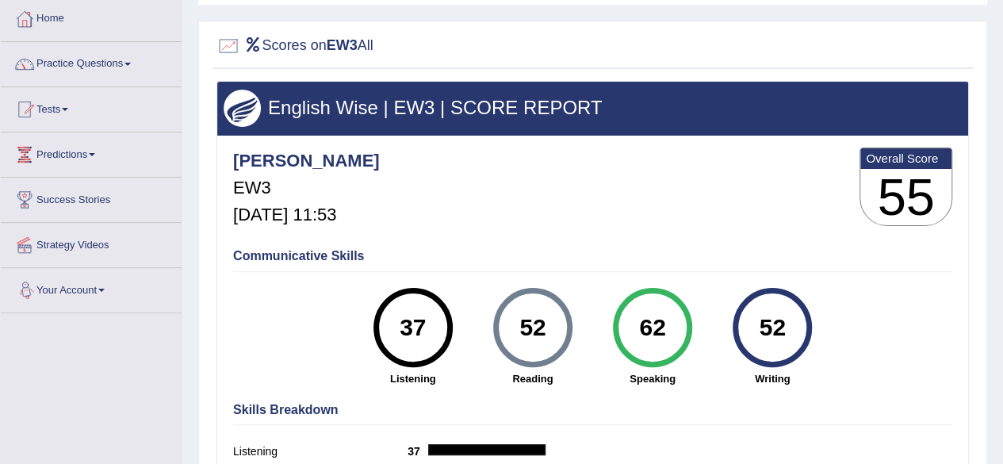
scroll to position [79, 0]
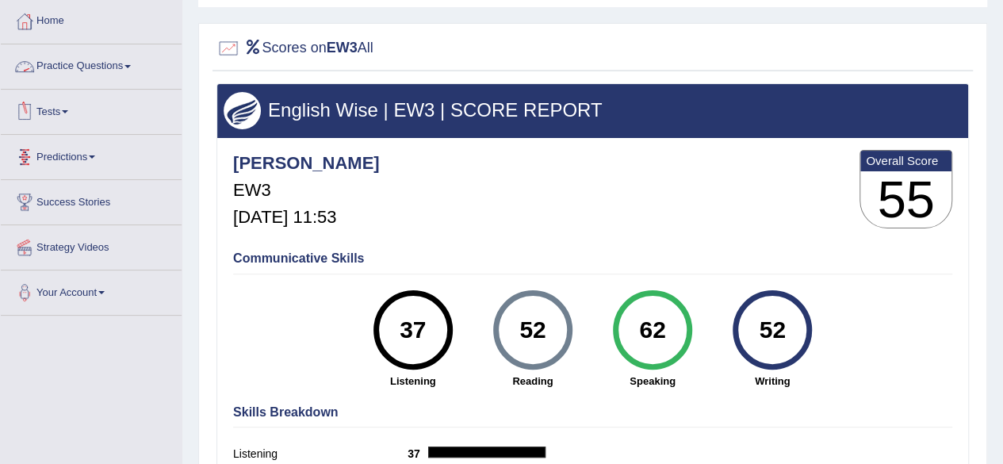
click at [132, 63] on link "Practice Questions" at bounding box center [91, 64] width 181 height 40
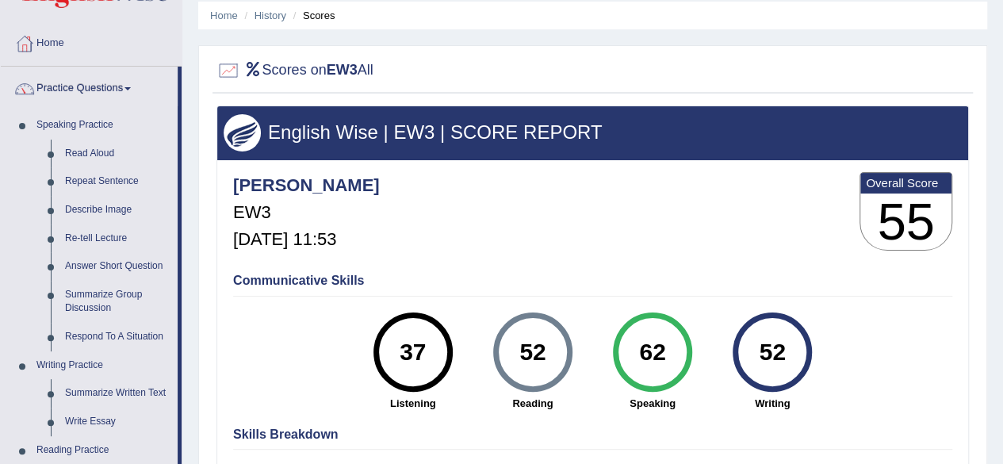
scroll to position [0, 0]
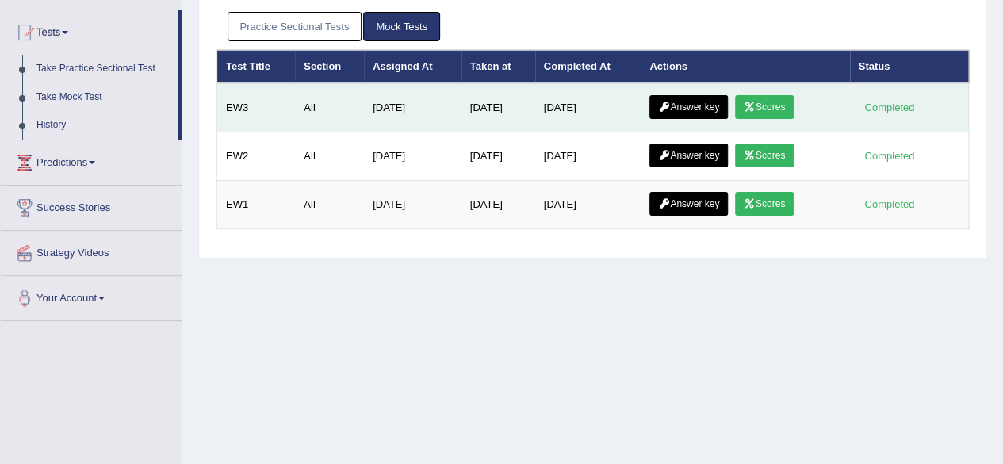
click at [696, 105] on link "Answer key" at bounding box center [688, 107] width 79 height 24
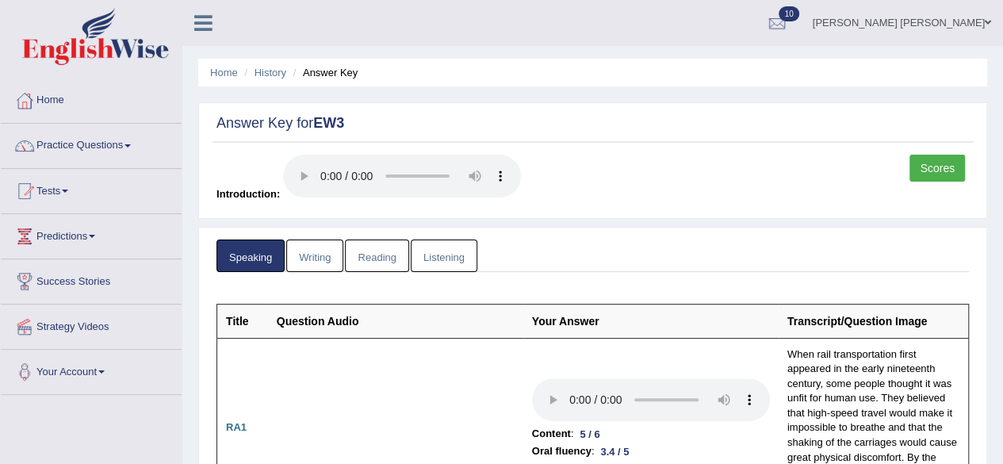
click at [446, 258] on link "Listening" at bounding box center [444, 255] width 67 height 33
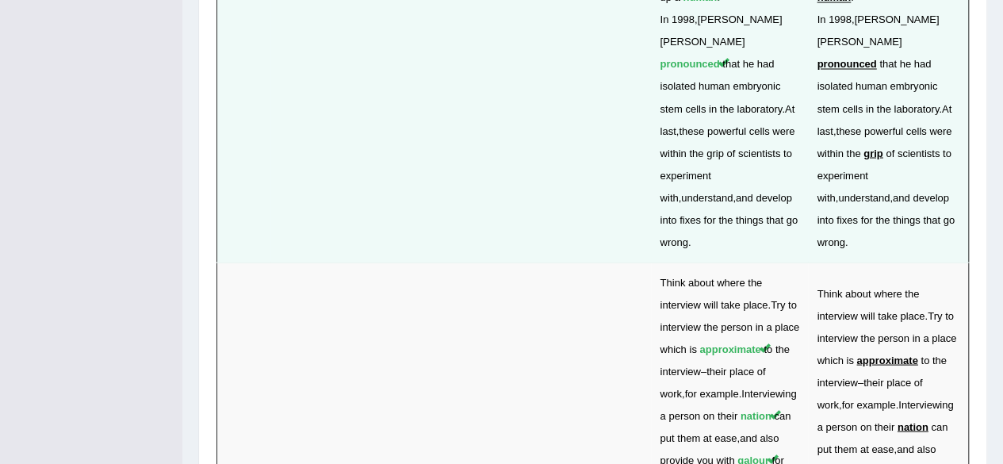
scroll to position [4235, 0]
